Goal: Task Accomplishment & Management: Complete application form

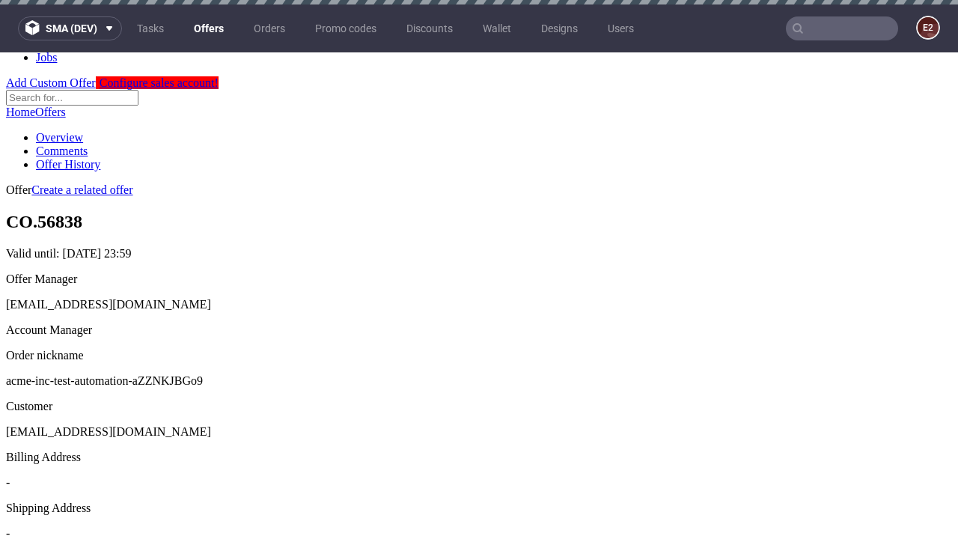
scroll to position [4, 0]
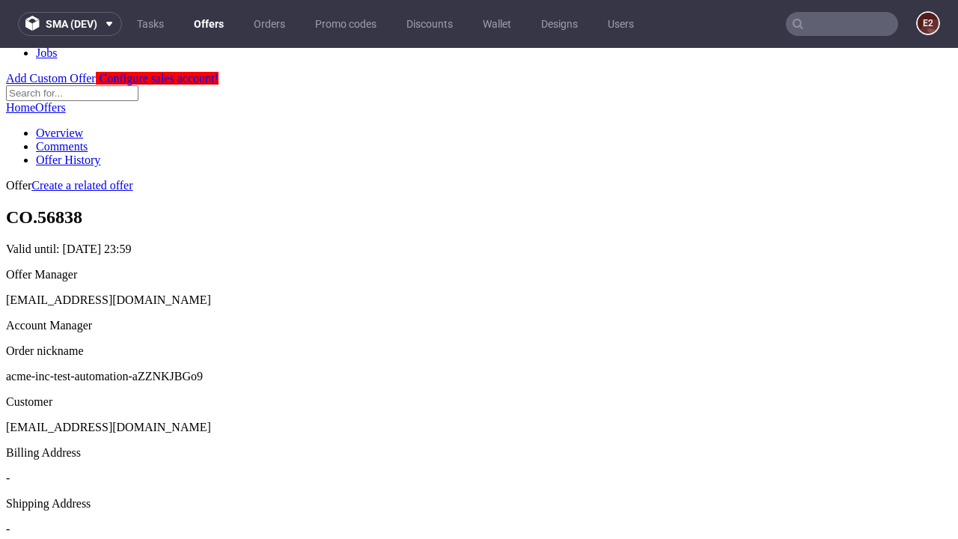
scroll to position [511, 0]
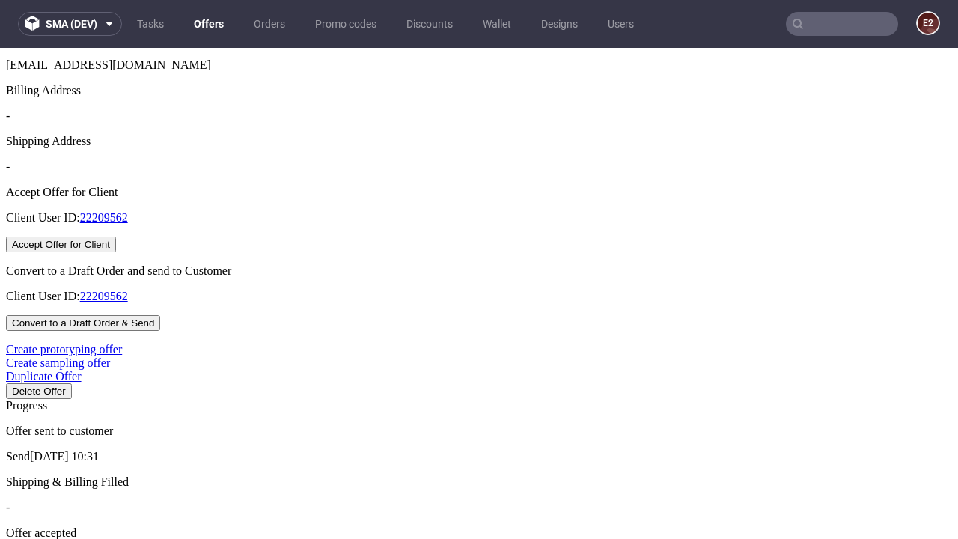
click at [116, 252] on button "Accept Offer for Client" at bounding box center [61, 245] width 110 height 16
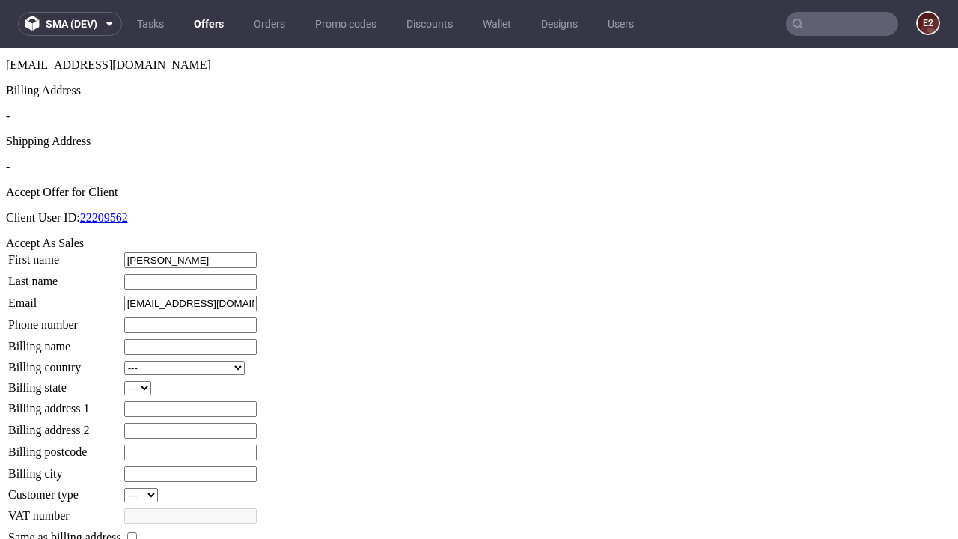
type input "[PERSON_NAME]"
type input "1509813888"
type input "[PERSON_NAME].Gibson17"
select select "13"
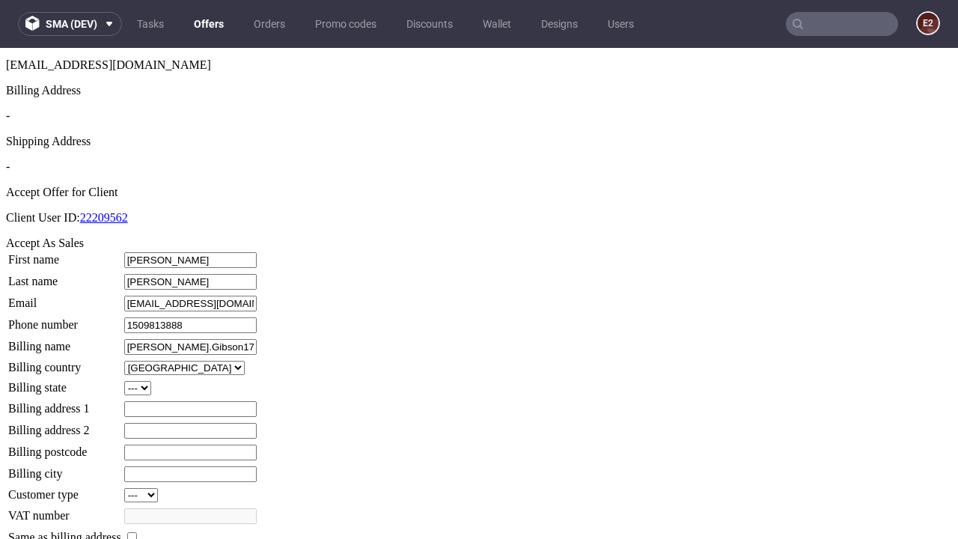
select select "132"
type input "[PERSON_NAME].Gibson17"
type input "964 The Fairway"
type input "CC8 8LE"
type input "[PERSON_NAME]"
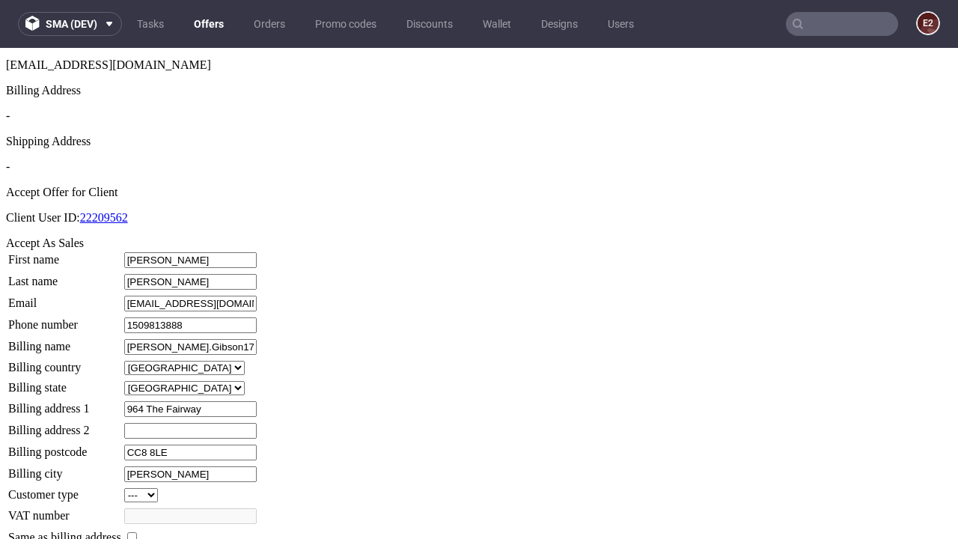
click at [137, 532] on input "checkbox" at bounding box center [132, 537] width 10 height 10
checkbox input "true"
type input "[PERSON_NAME].Gibson17"
select select "13"
type input "964 The Fairway"
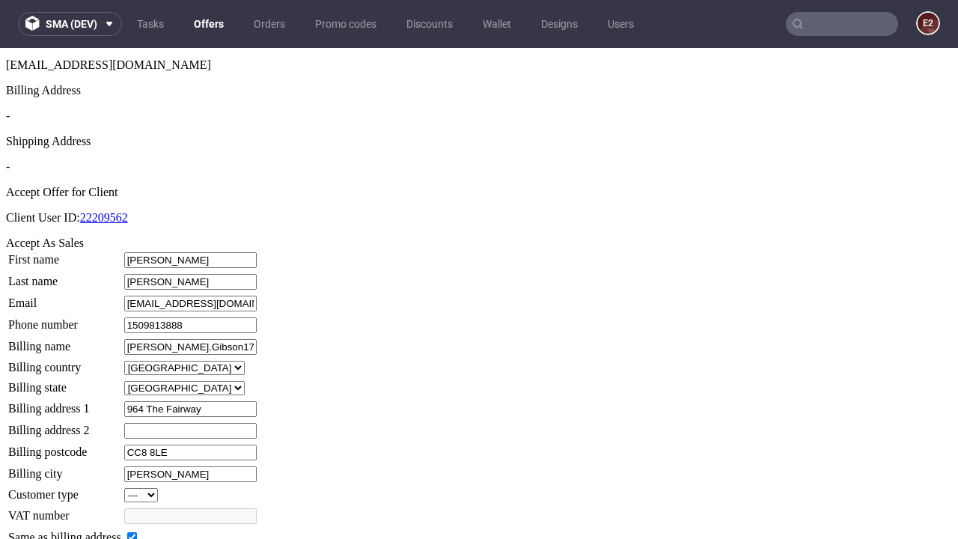
type input "CC8 8LE"
type input "[PERSON_NAME]"
select select "132"
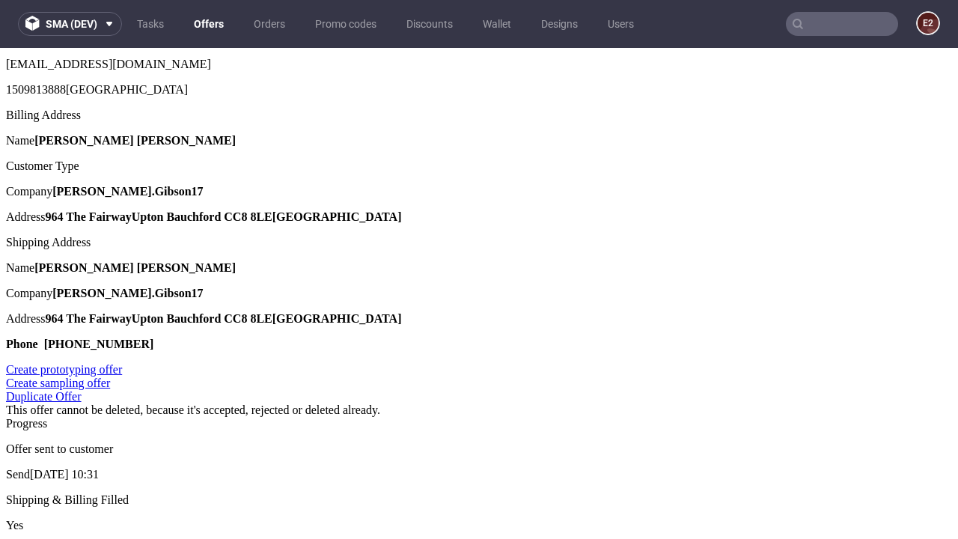
scroll to position [0, 0]
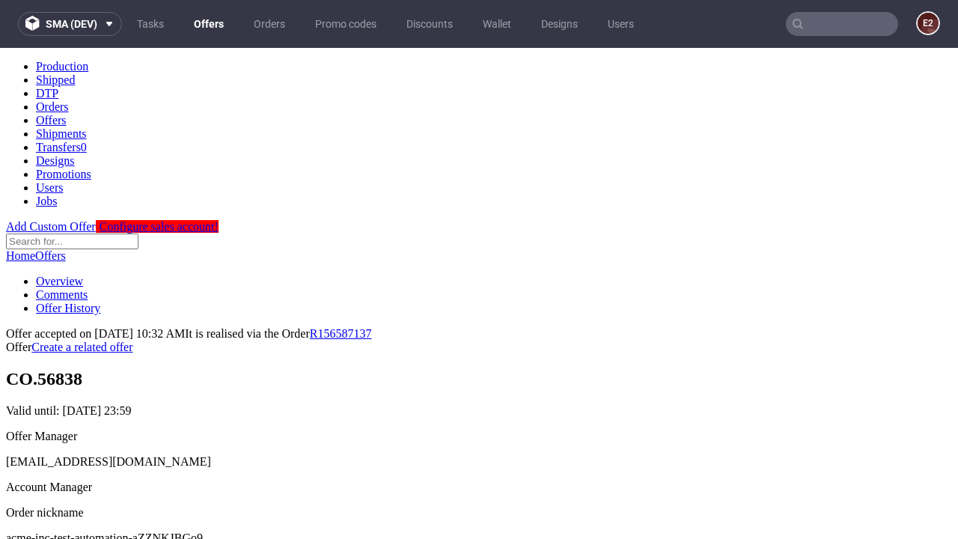
type input "[DATE]"
select select "12214305"
type input "In progress..."
